Goal: Check status: Check status

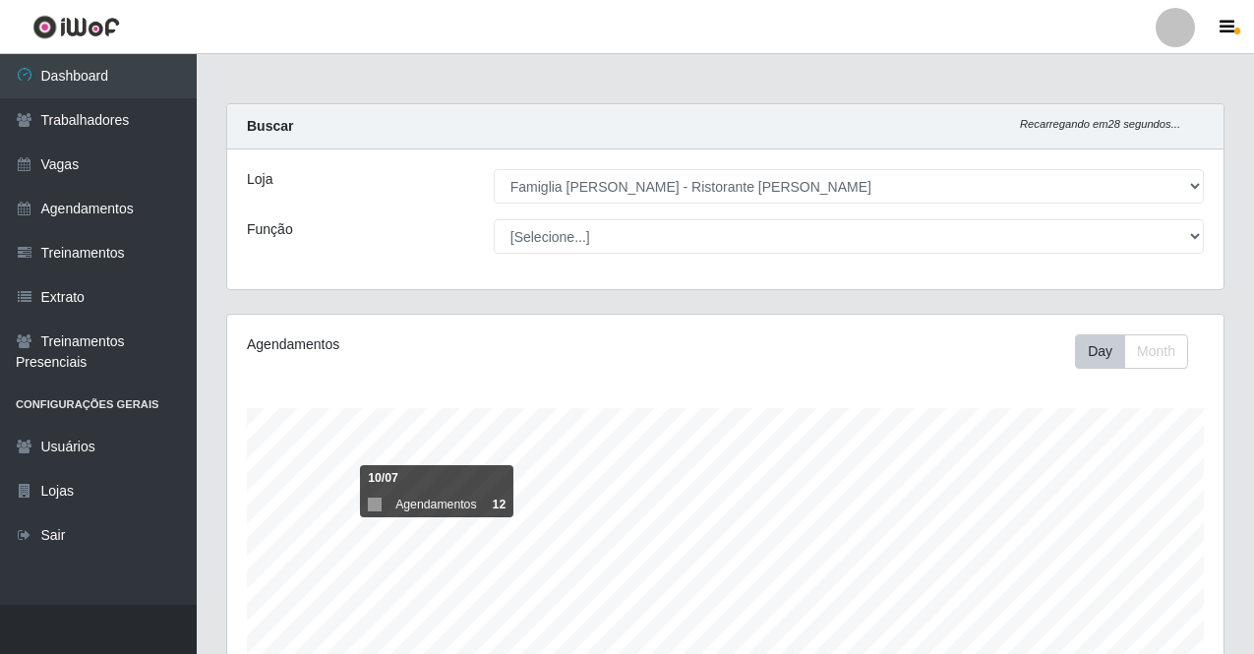
select select "267"
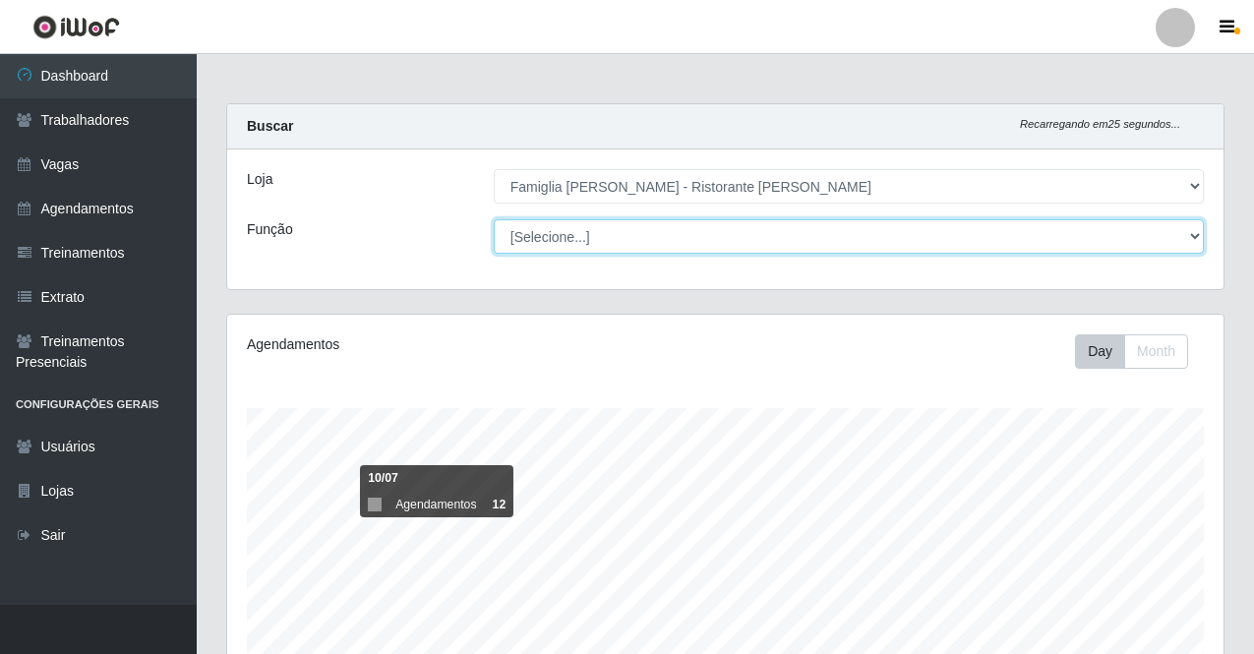
click at [644, 238] on select "[Selecione...] ASG ASG + ASG ++ Auxiliar de Cozinha Auxiliar de Cozinha + Auxil…" at bounding box center [849, 236] width 710 height 34
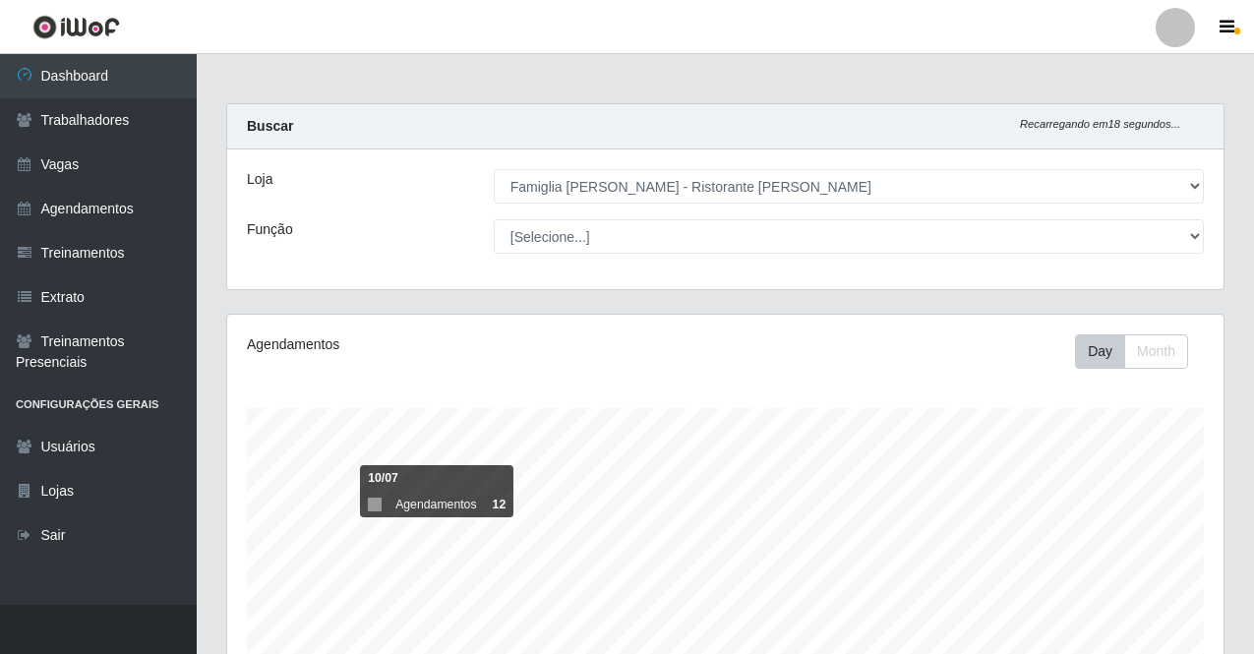
click at [430, 202] on div "Loja" at bounding box center [355, 186] width 247 height 34
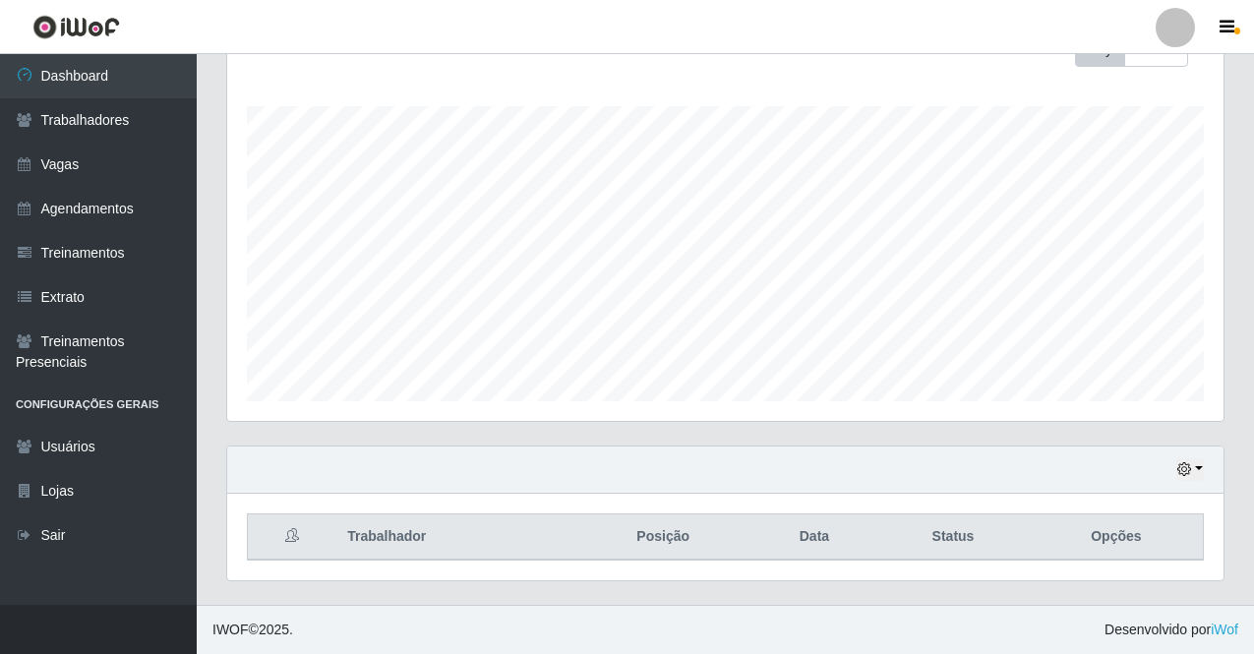
scroll to position [204, 0]
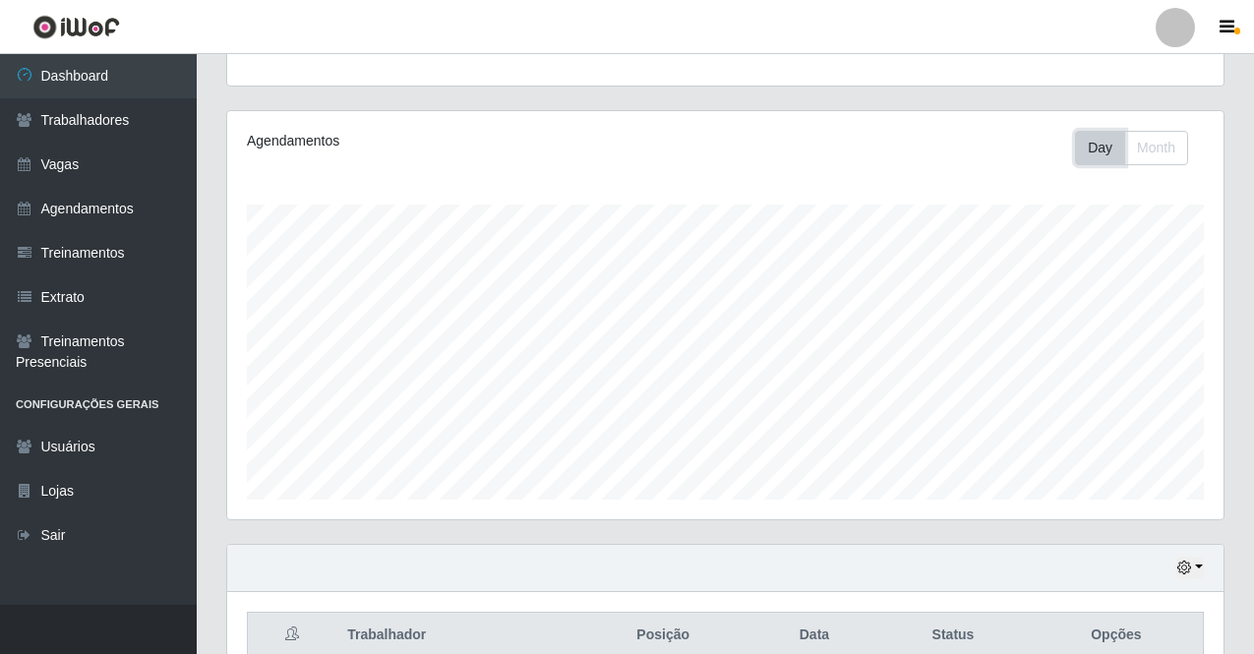
click at [1097, 158] on button "Day" at bounding box center [1100, 148] width 50 height 34
click at [1169, 155] on button "Month" at bounding box center [1156, 148] width 64 height 34
click at [1106, 146] on button "Day" at bounding box center [1100, 148] width 50 height 34
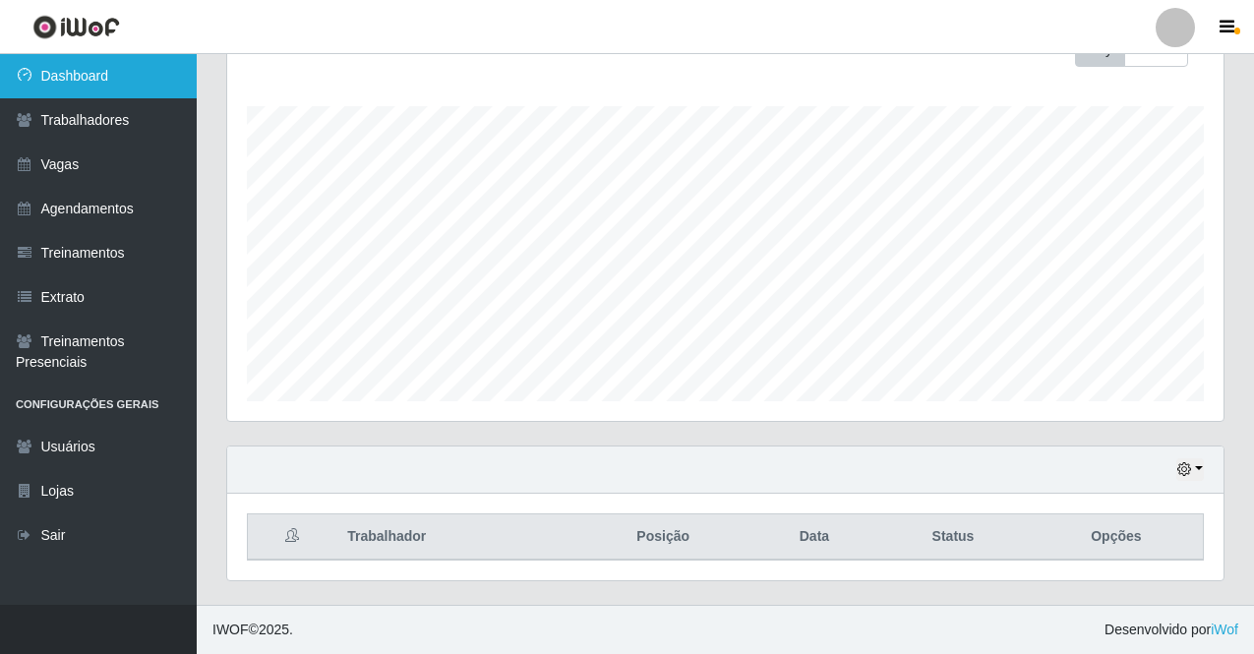
click at [117, 62] on link "Dashboard" at bounding box center [98, 76] width 197 height 44
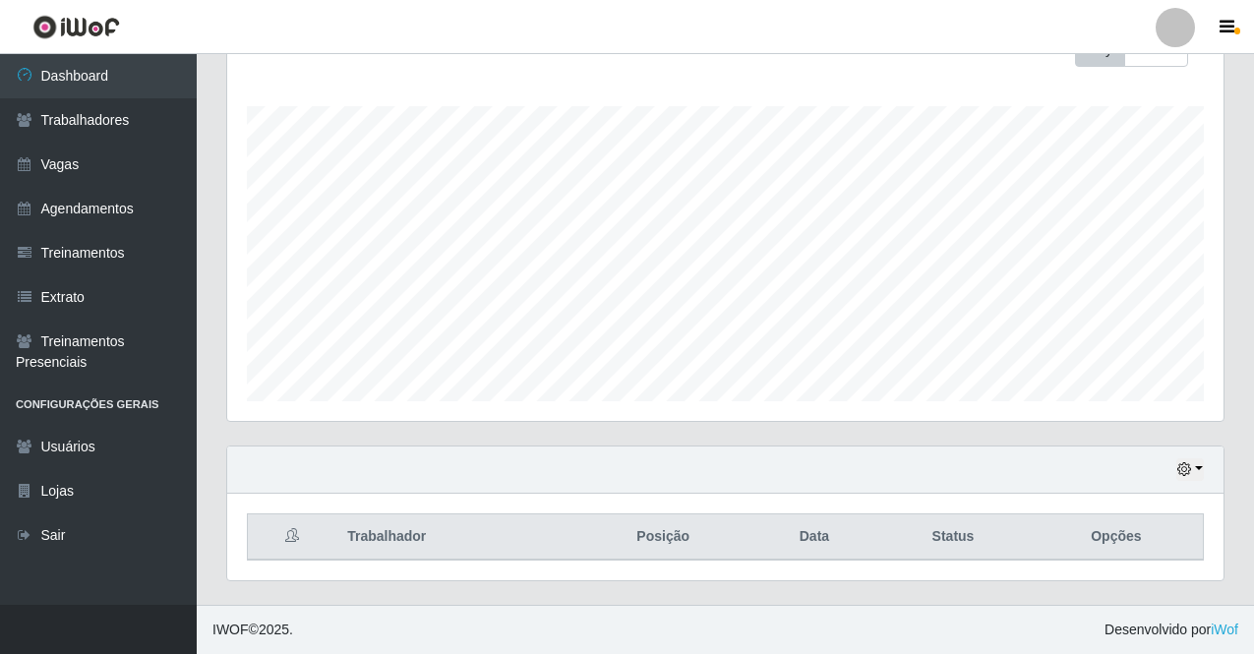
scroll to position [7, 0]
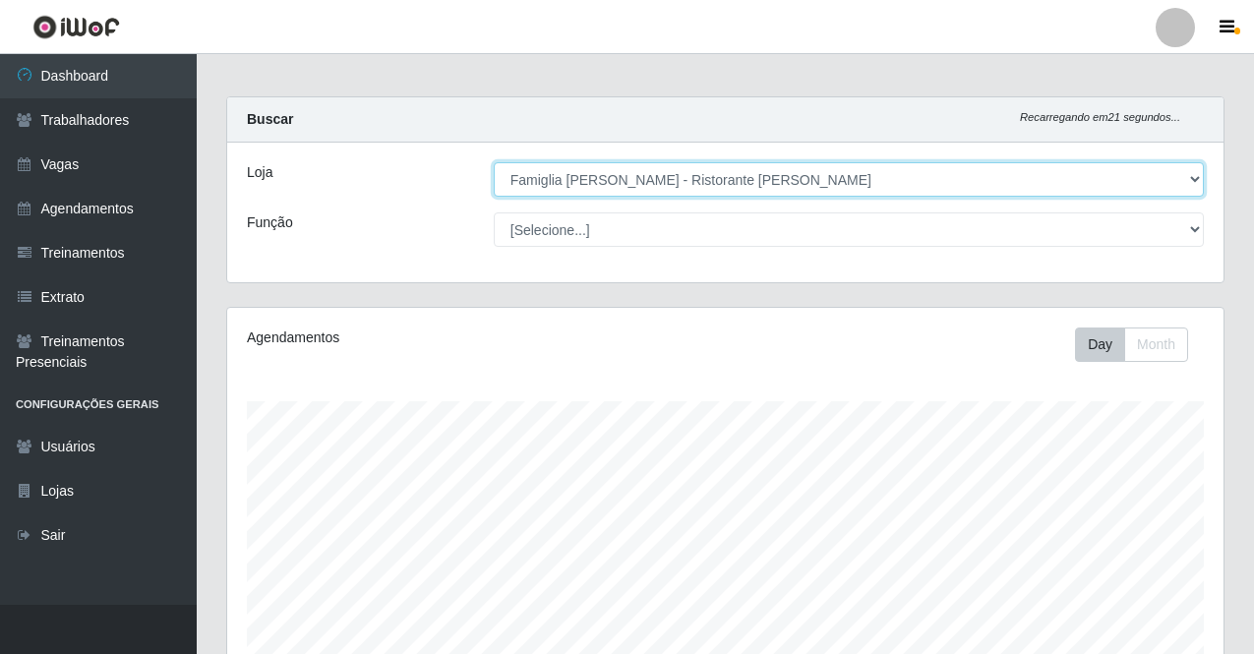
click at [1190, 182] on select "[Selecione...] Famiglia [PERSON_NAME] - Ristorante [PERSON_NAME]" at bounding box center [849, 179] width 710 height 34
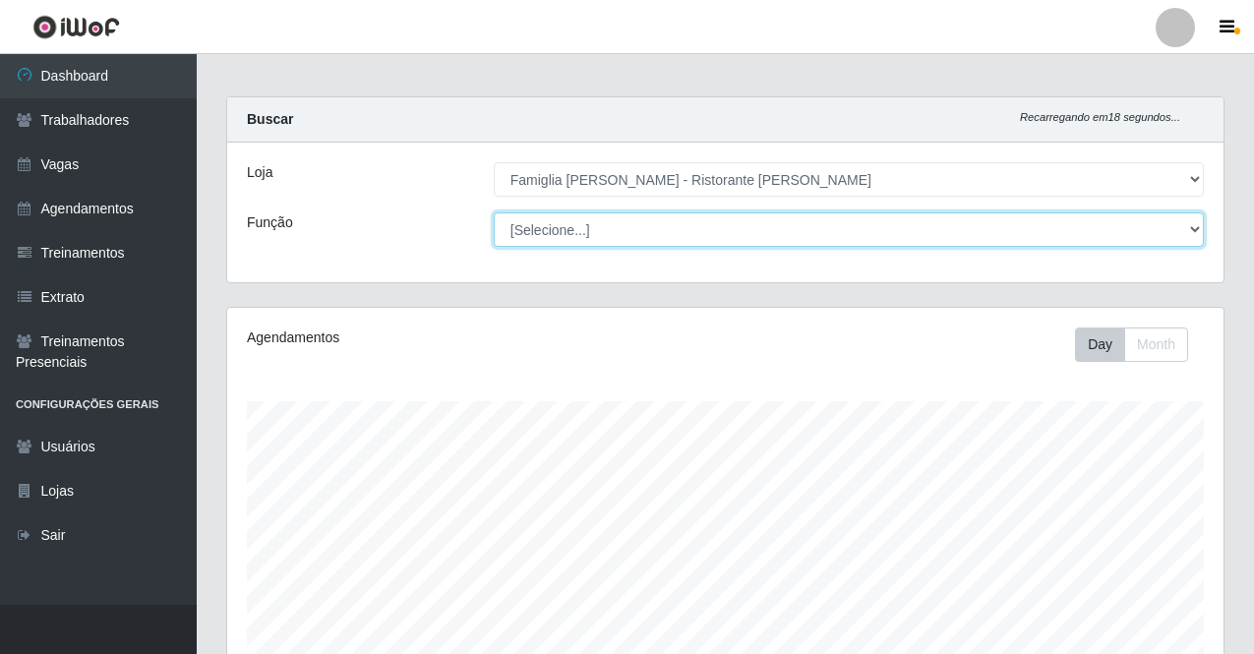
click at [1193, 229] on select "[Selecione...] ASG ASG + ASG ++ Auxiliar de Cozinha Auxiliar de Cozinha + Auxil…" at bounding box center [849, 229] width 710 height 34
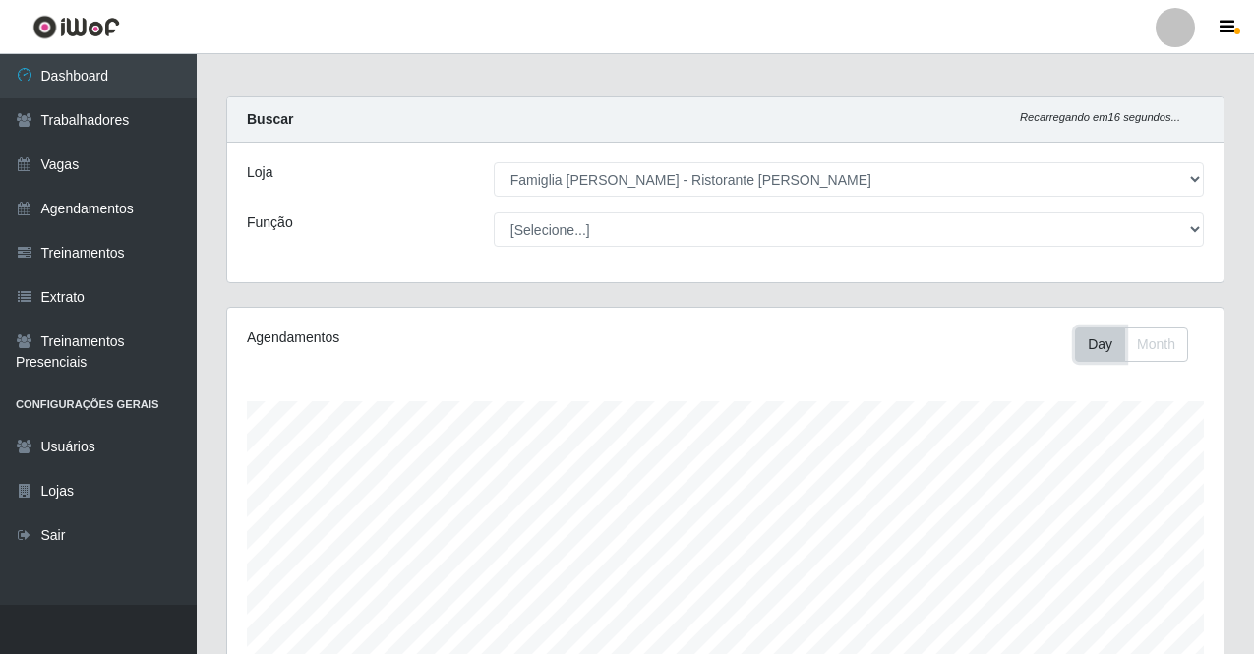
click at [1113, 346] on button "Day" at bounding box center [1100, 345] width 50 height 34
drag, startPoint x: 1113, startPoint y: 346, endPoint x: 1103, endPoint y: 360, distance: 17.5
click at [1103, 360] on button "Day" at bounding box center [1100, 345] width 50 height 34
click at [1104, 356] on button "Day" at bounding box center [1100, 345] width 50 height 34
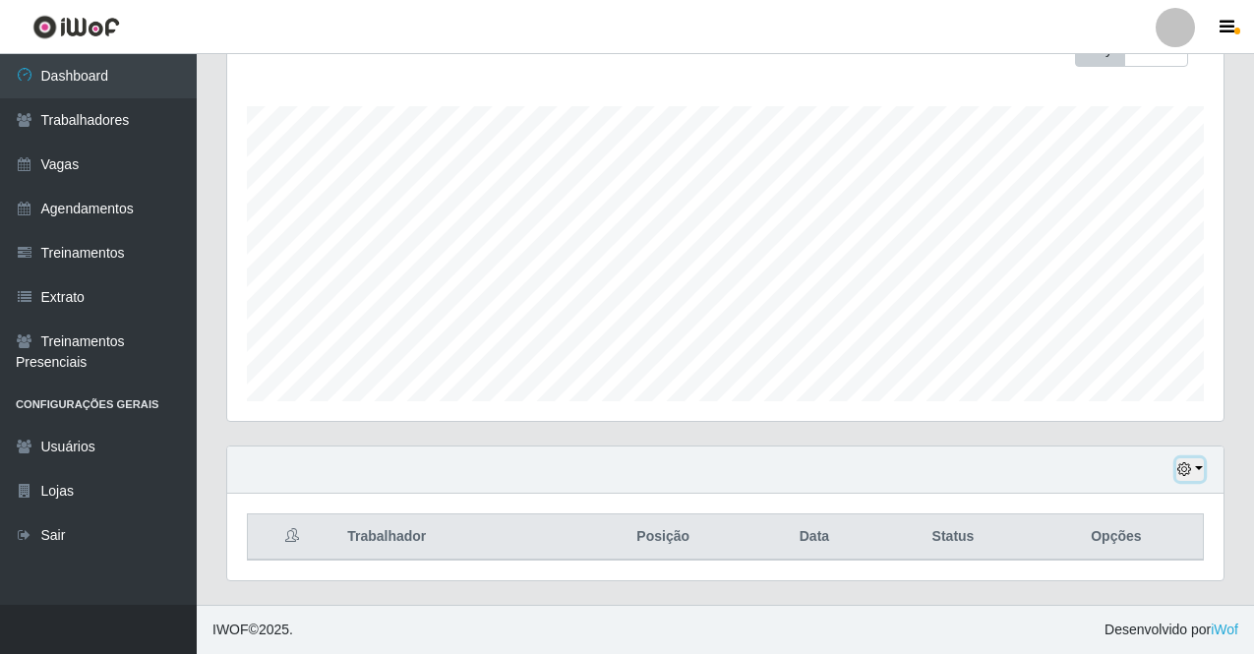
click at [1203, 471] on button "button" at bounding box center [1190, 469] width 28 height 23
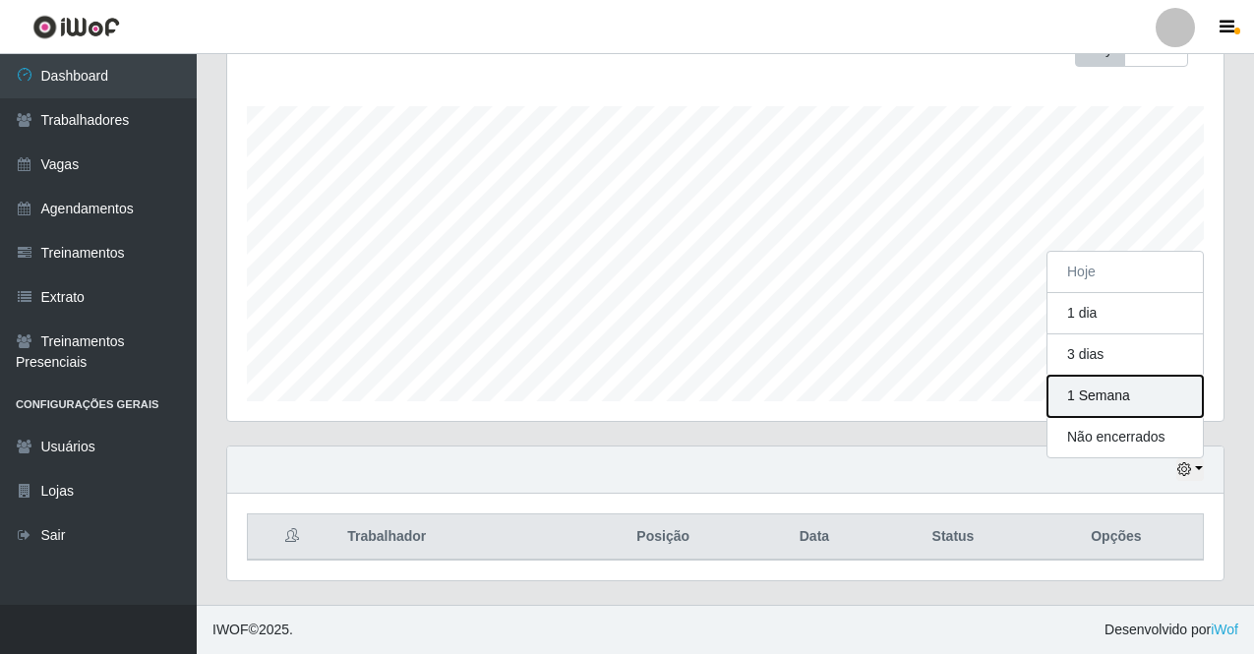
click at [1129, 397] on button "1 Semana" at bounding box center [1125, 396] width 155 height 41
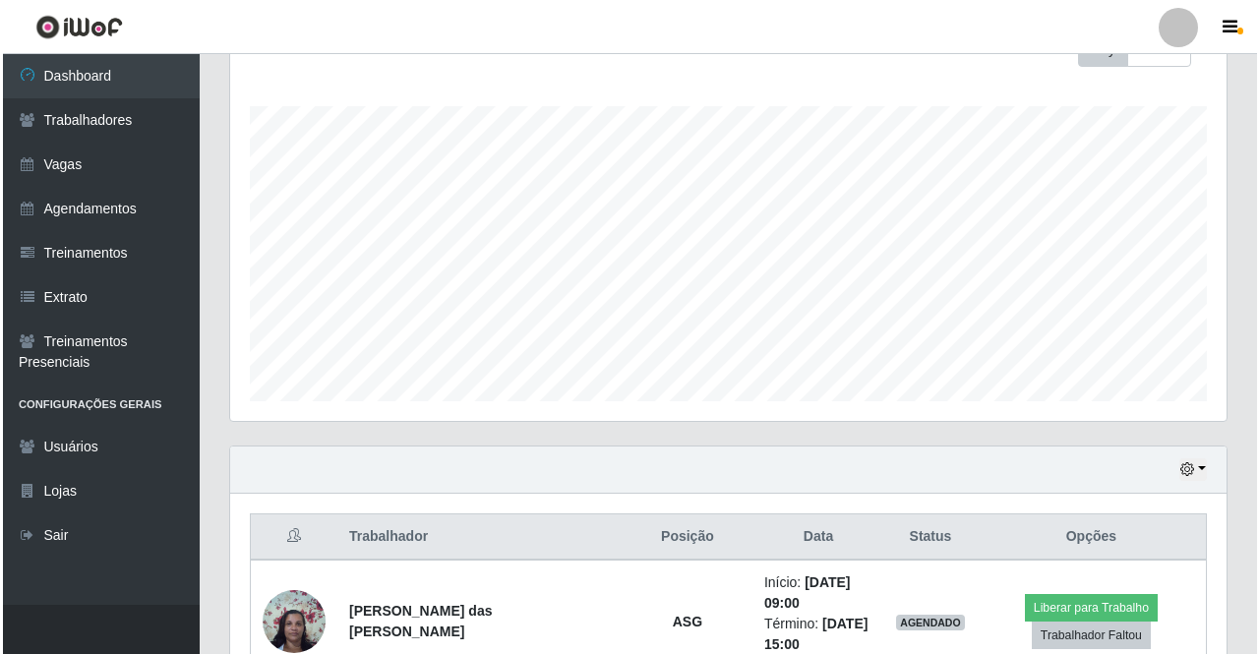
scroll to position [695, 0]
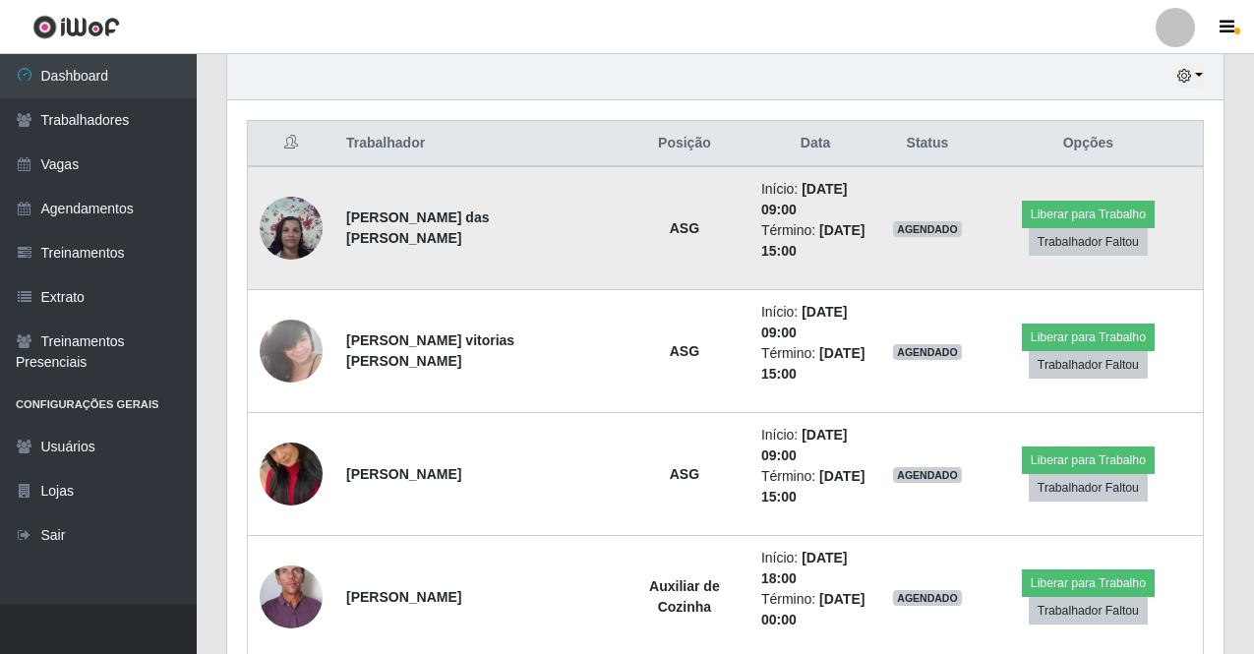
click at [300, 219] on img at bounding box center [291, 228] width 63 height 84
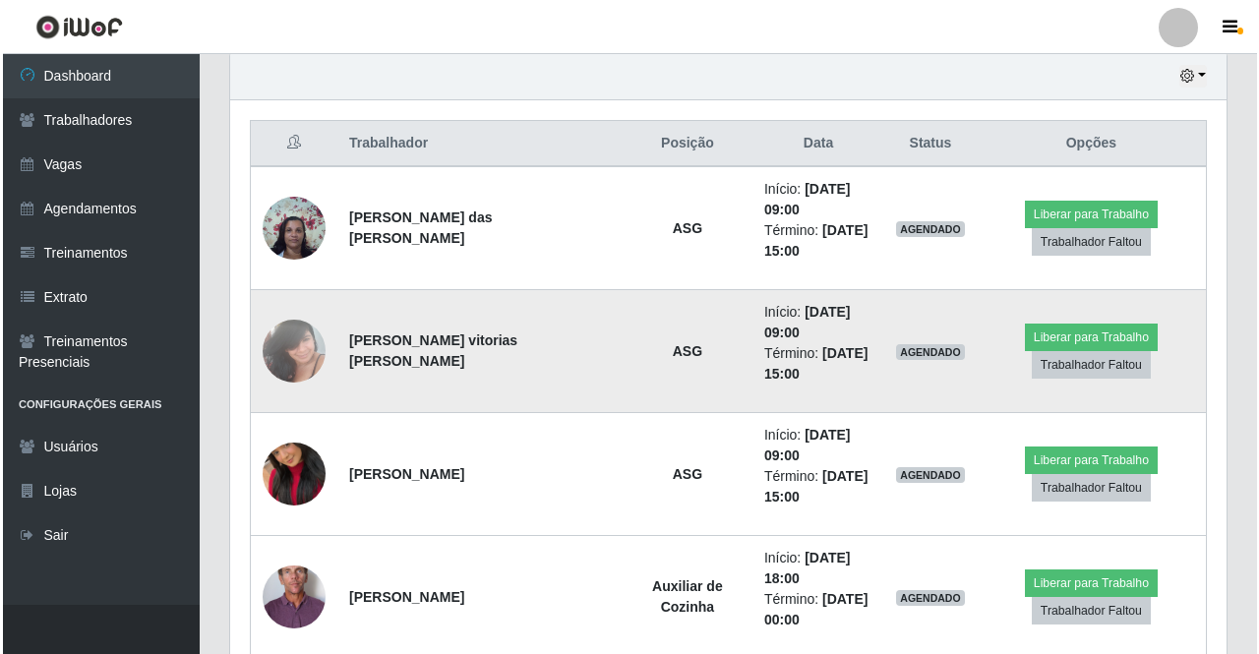
scroll to position [794, 0]
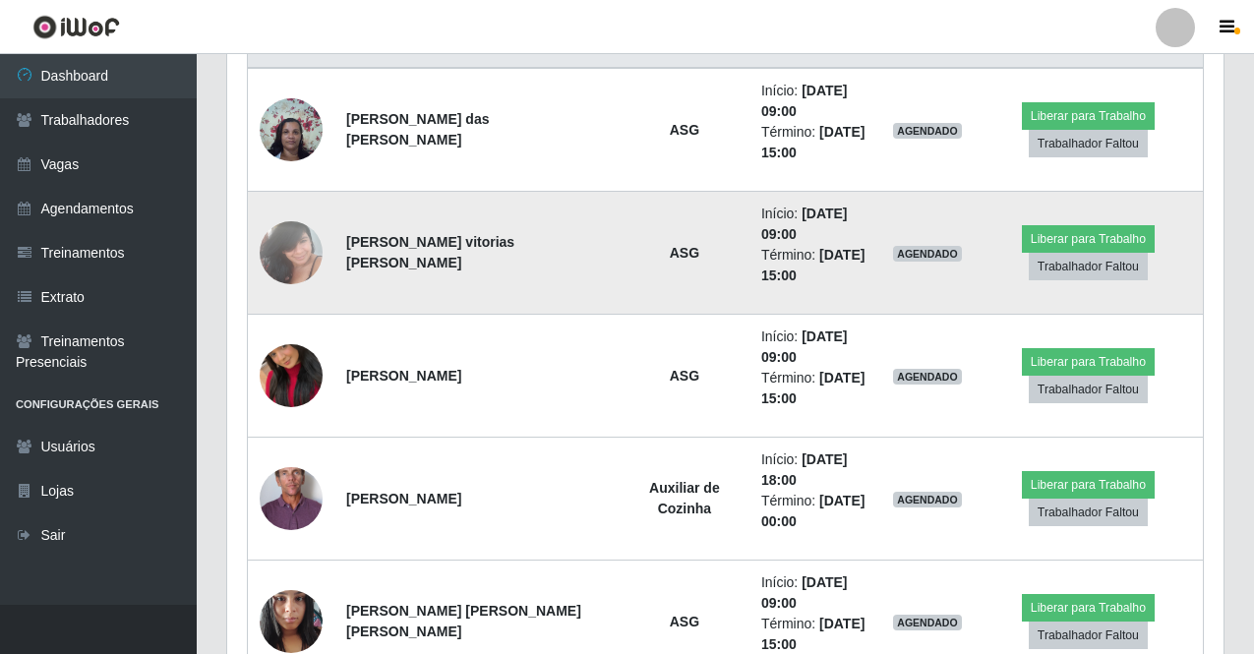
click at [297, 259] on img at bounding box center [291, 252] width 63 height 84
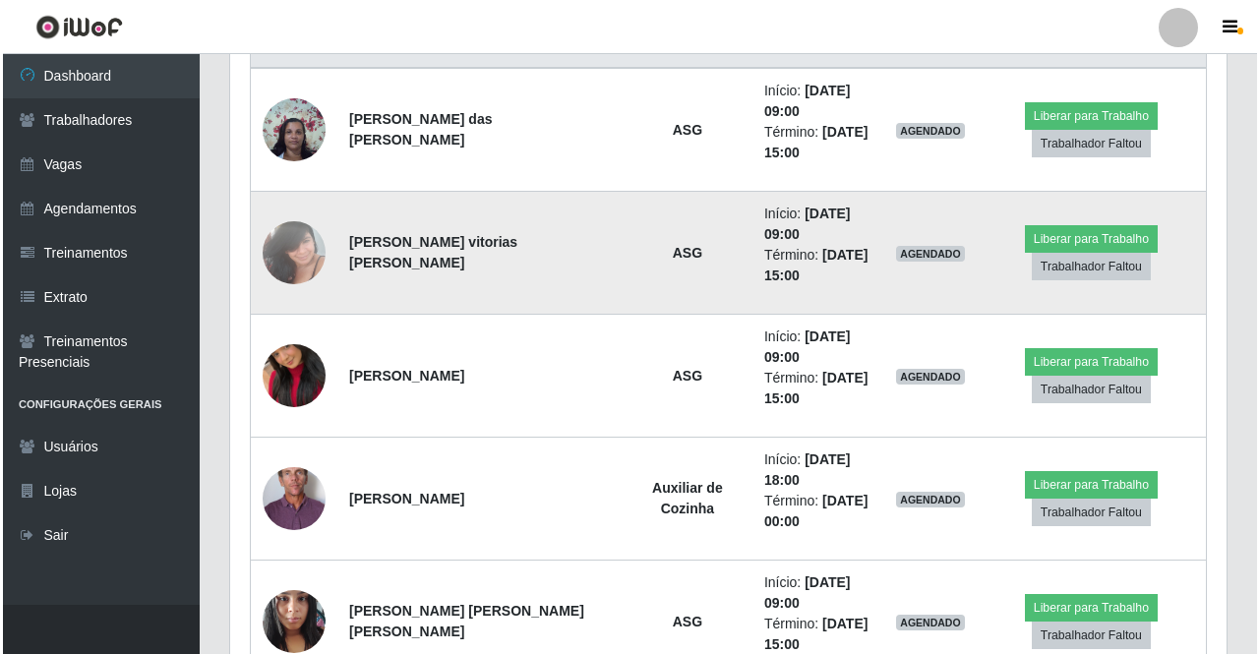
scroll to position [892, 0]
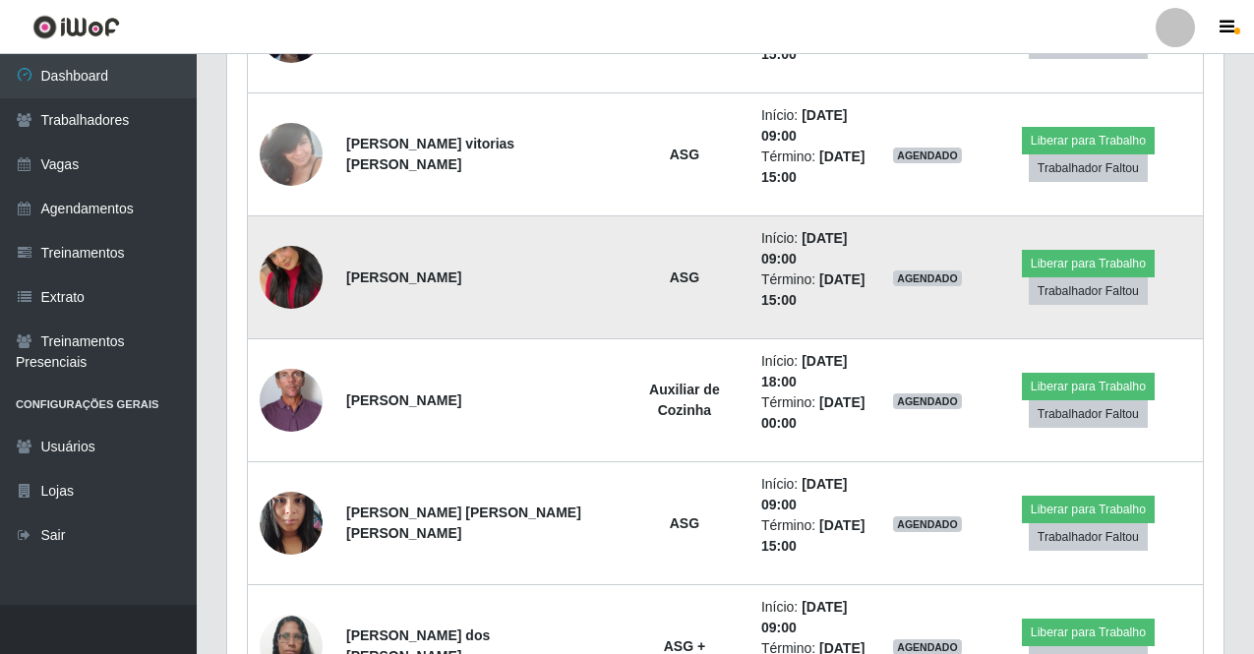
click at [301, 281] on img at bounding box center [291, 277] width 63 height 112
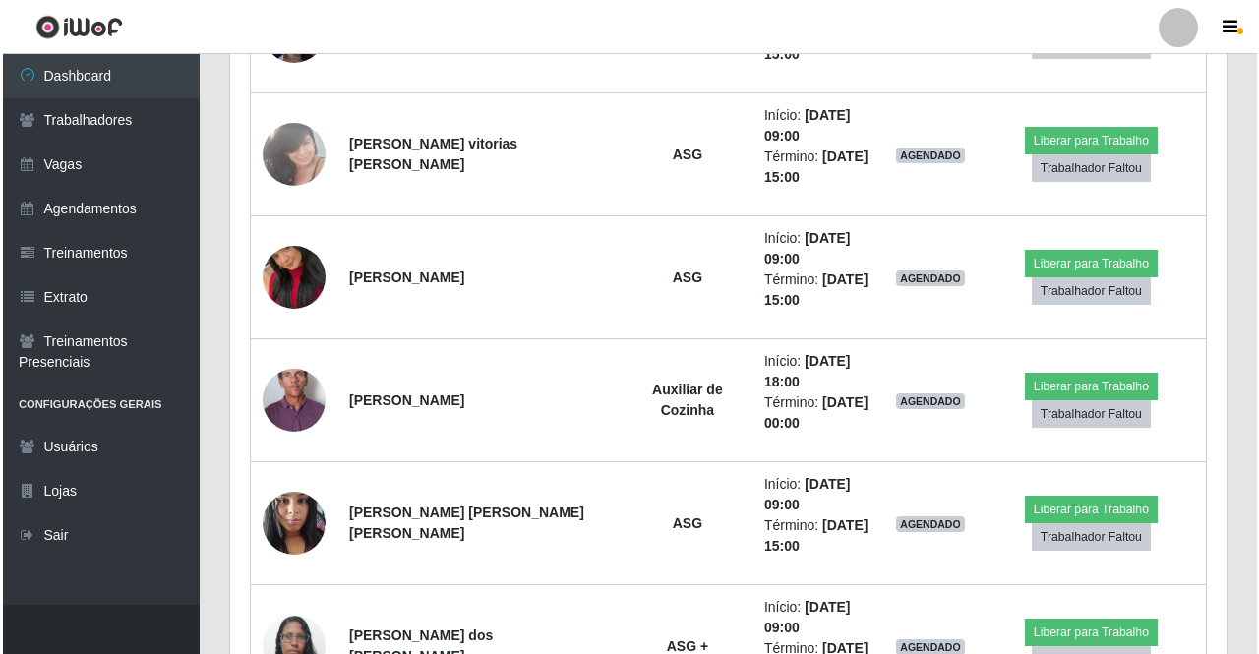
scroll to position [1089, 0]
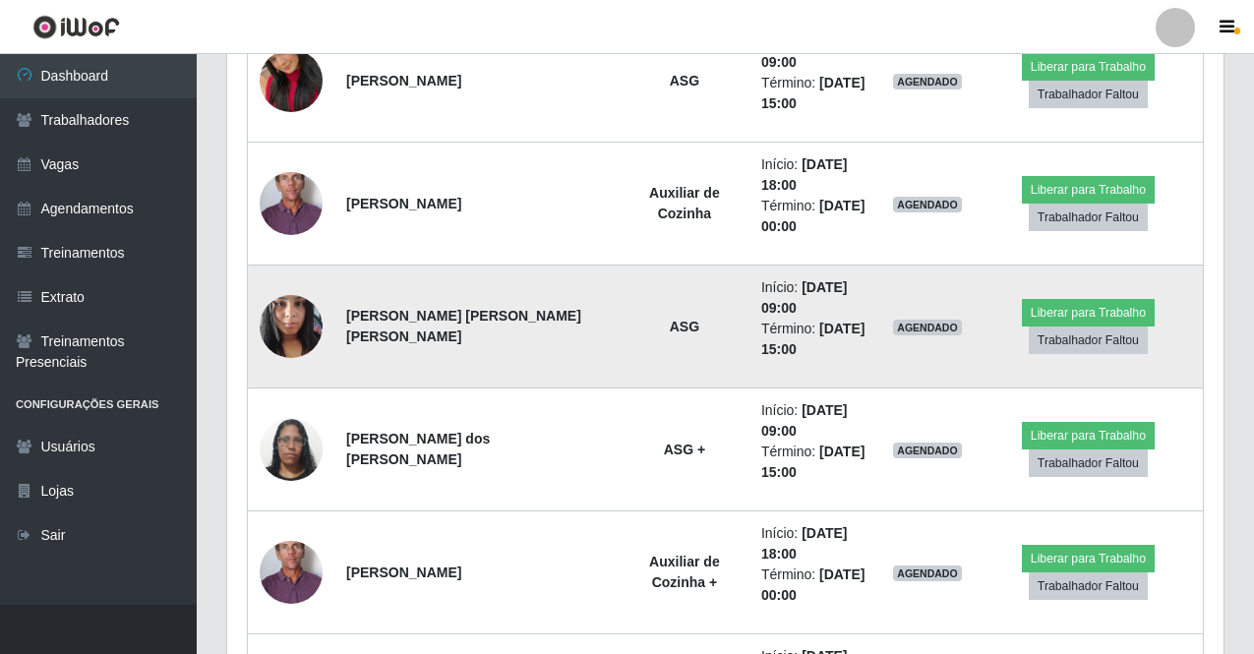
click at [299, 307] on img at bounding box center [291, 326] width 63 height 84
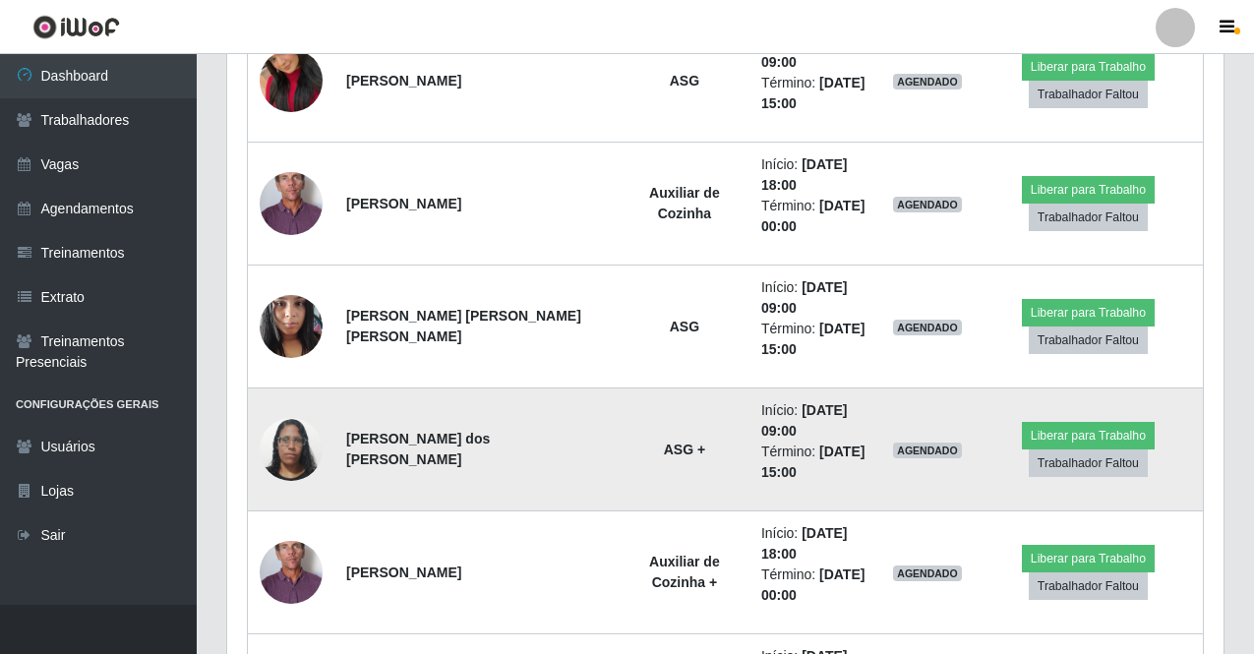
scroll to position [1187, 0]
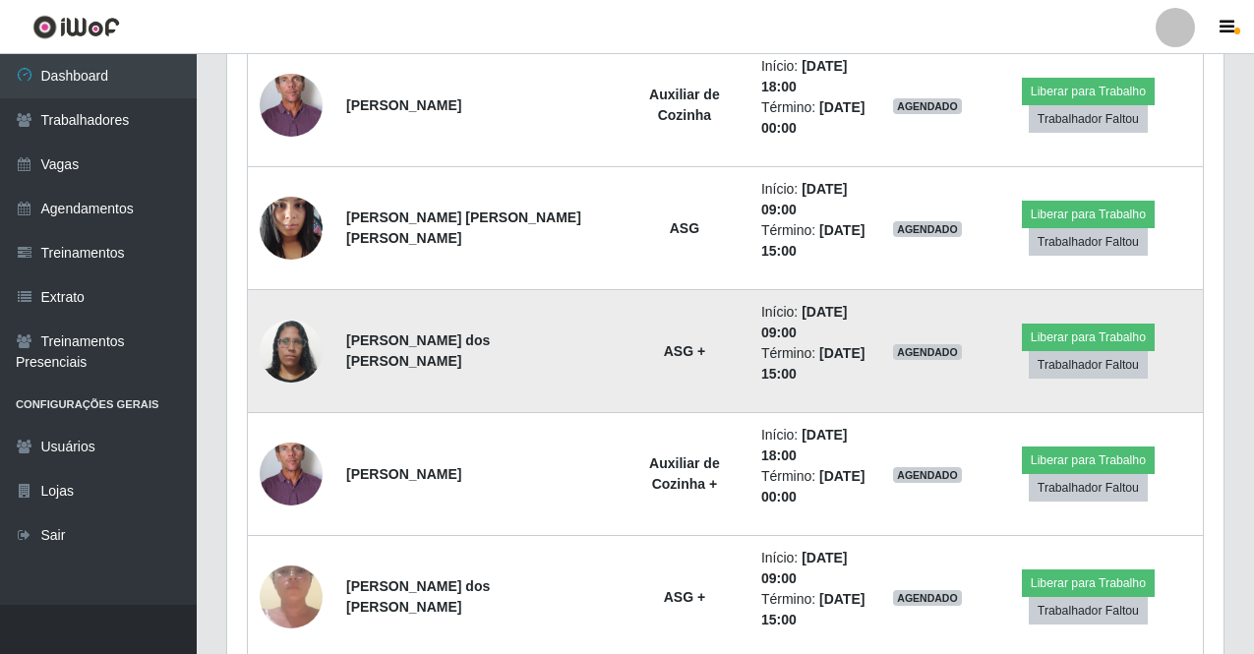
click at [289, 356] on img at bounding box center [291, 351] width 63 height 84
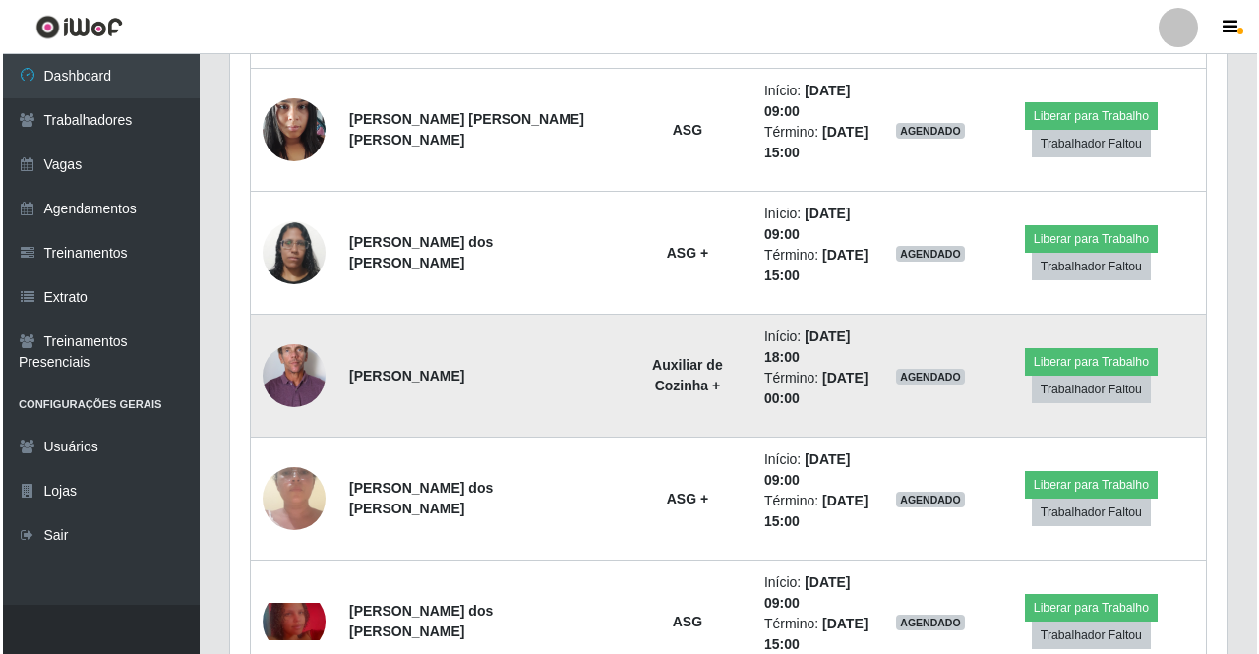
scroll to position [1384, 0]
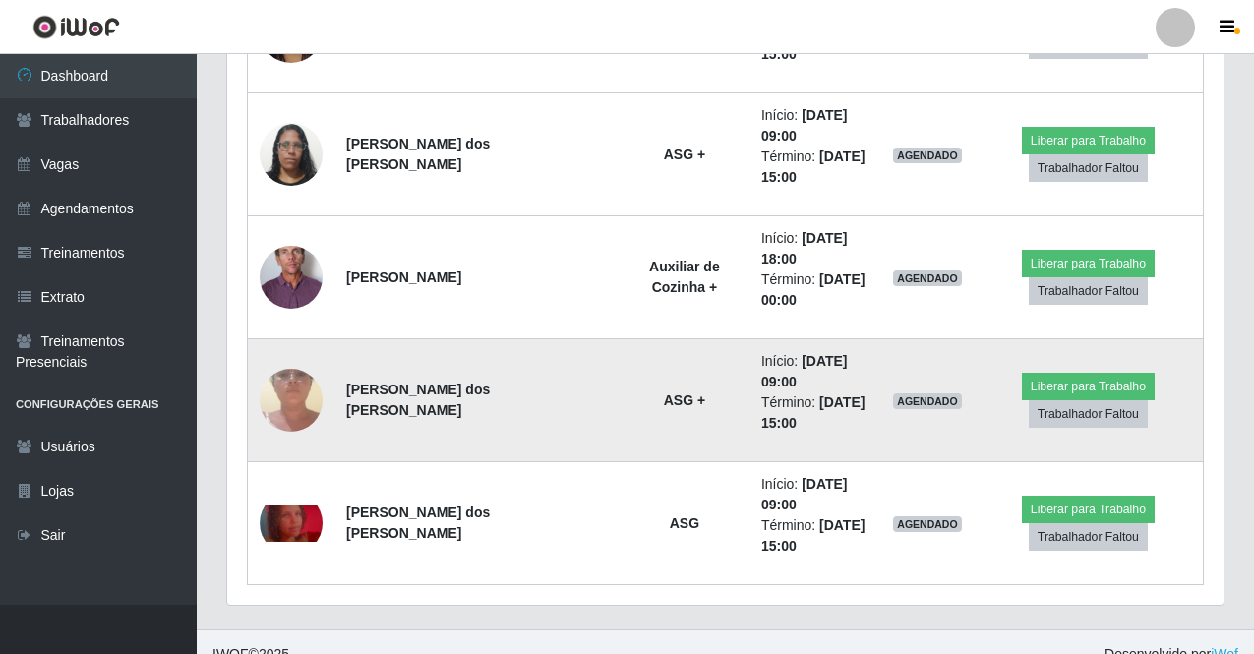
click at [299, 384] on img at bounding box center [291, 400] width 63 height 140
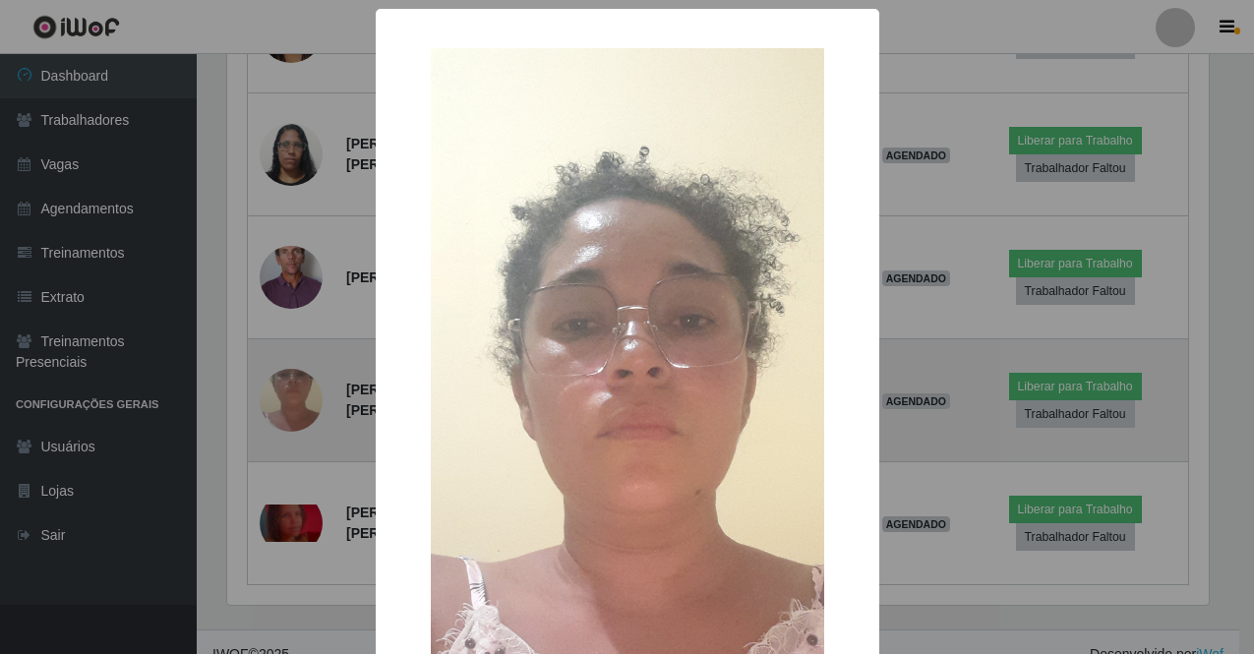
scroll to position [0, 0]
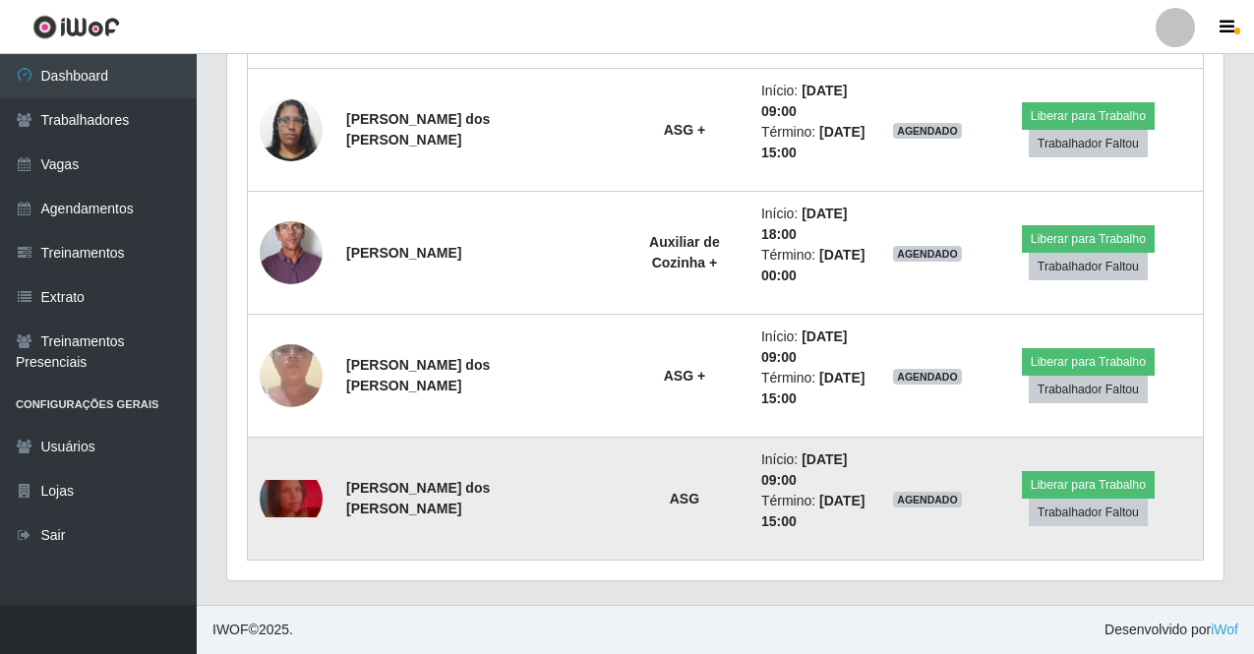
click at [303, 496] on img at bounding box center [291, 499] width 63 height 38
